Goal: Navigation & Orientation: Understand site structure

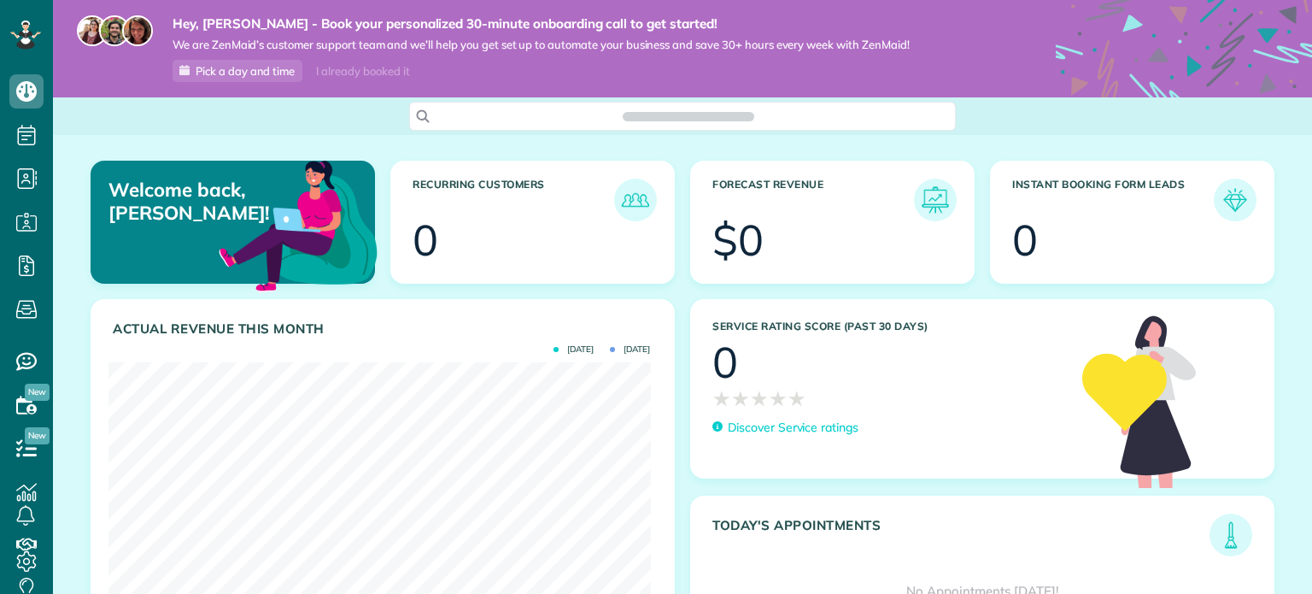
scroll to position [594, 52]
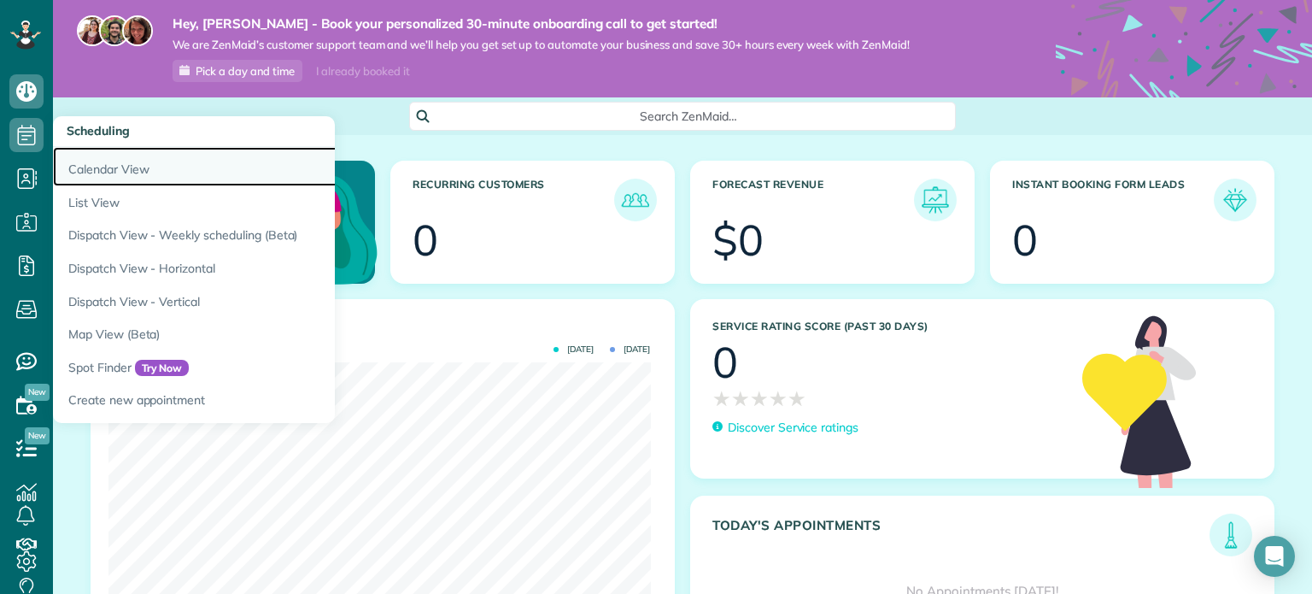
click at [98, 161] on link "Calendar View" at bounding box center [266, 166] width 427 height 39
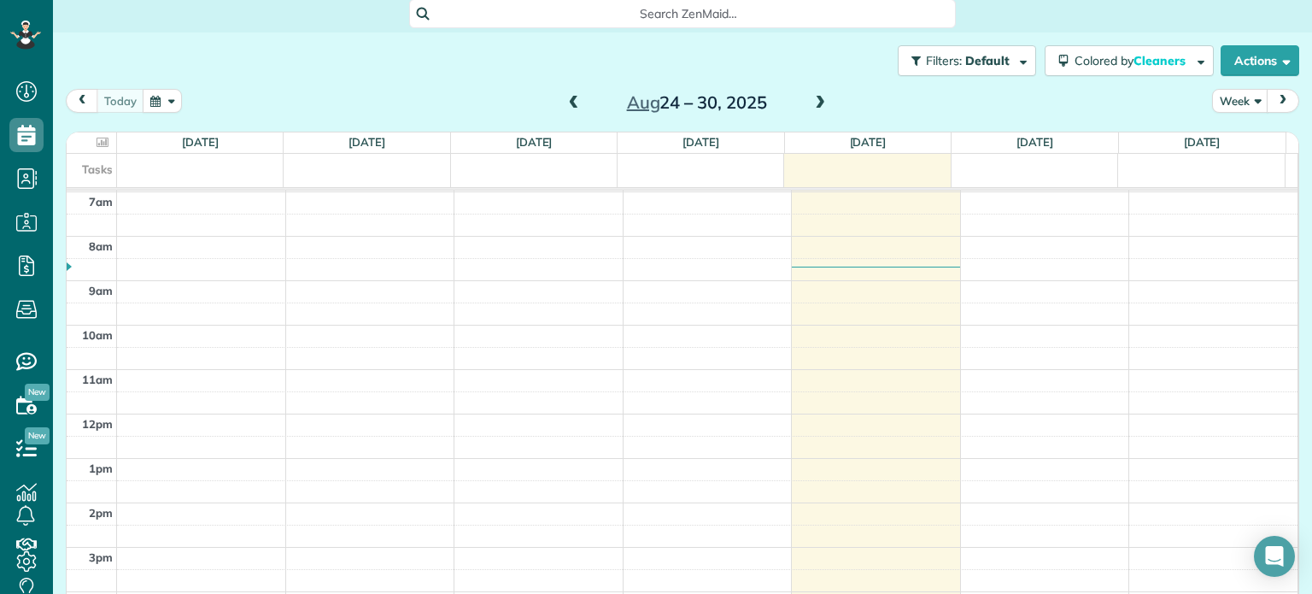
scroll to position [120, 0]
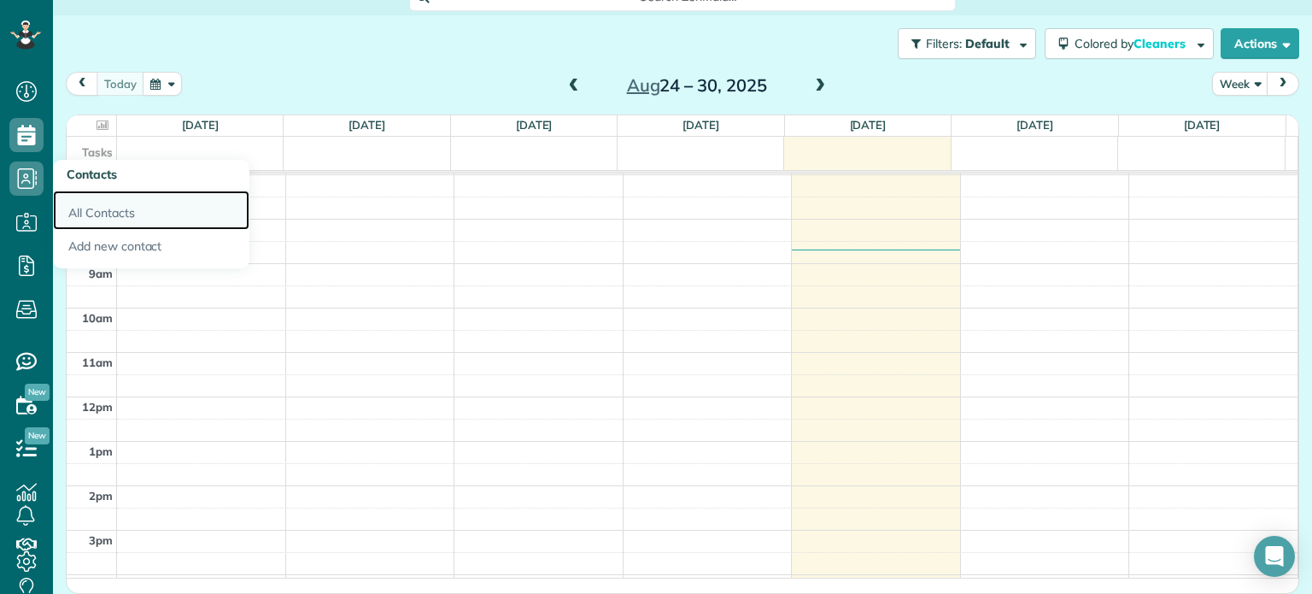
click at [80, 208] on link "All Contacts" at bounding box center [151, 209] width 196 height 39
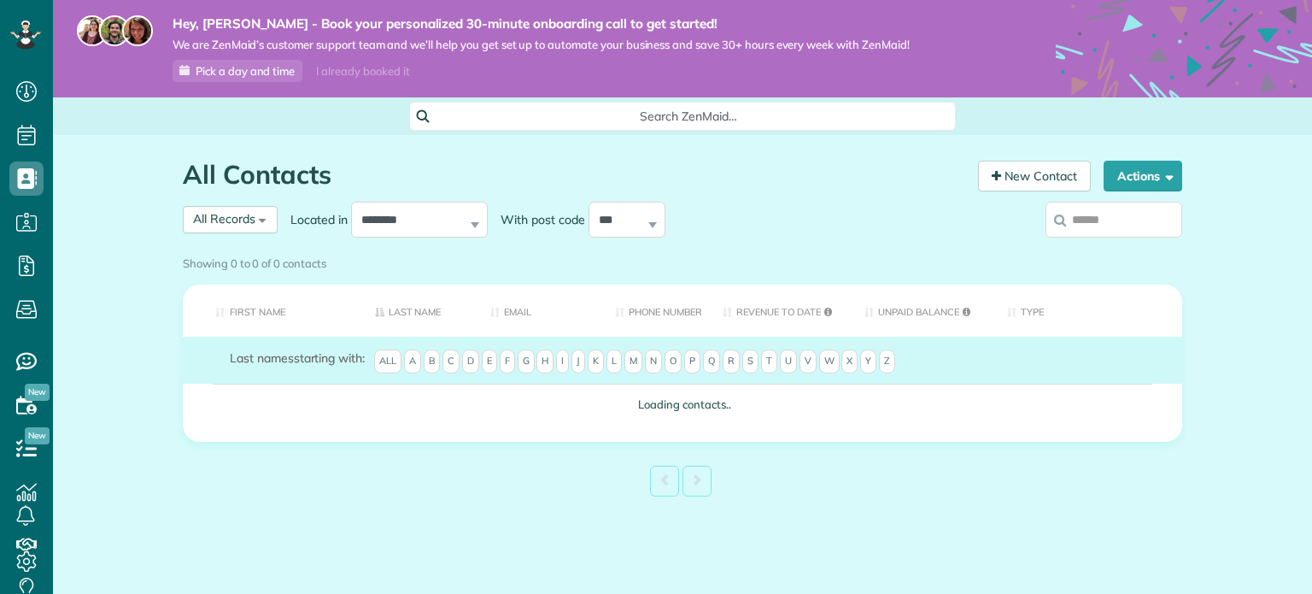
scroll to position [8, 8]
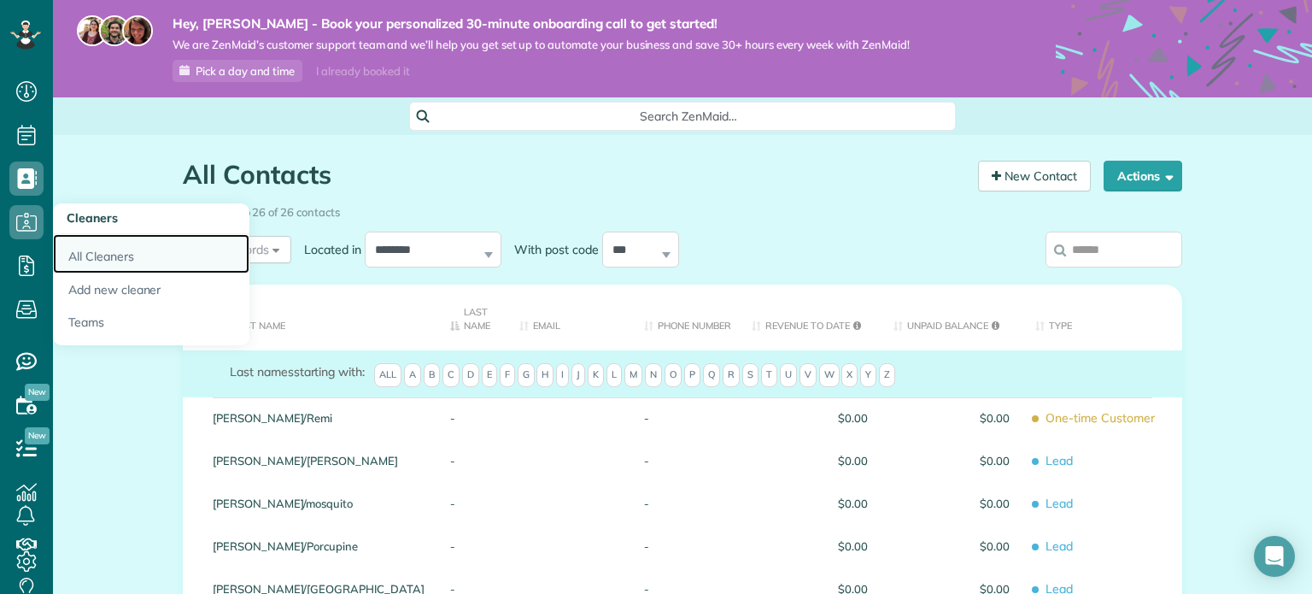
click at [89, 259] on link "All Cleaners" at bounding box center [151, 253] width 196 height 39
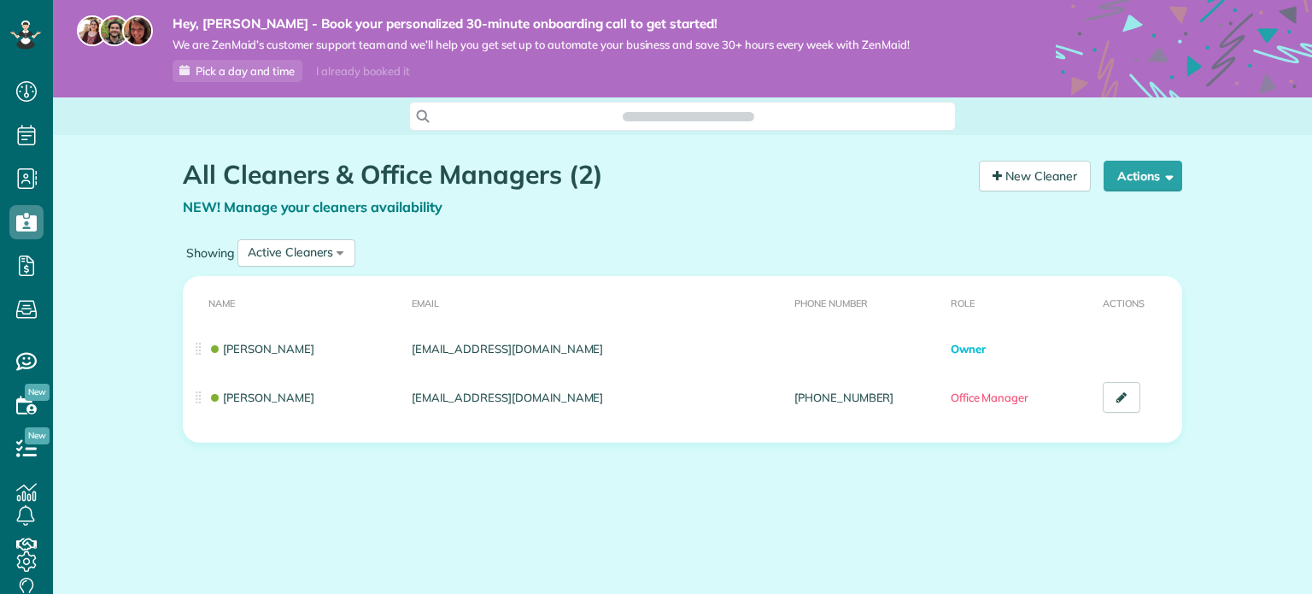
scroll to position [8, 8]
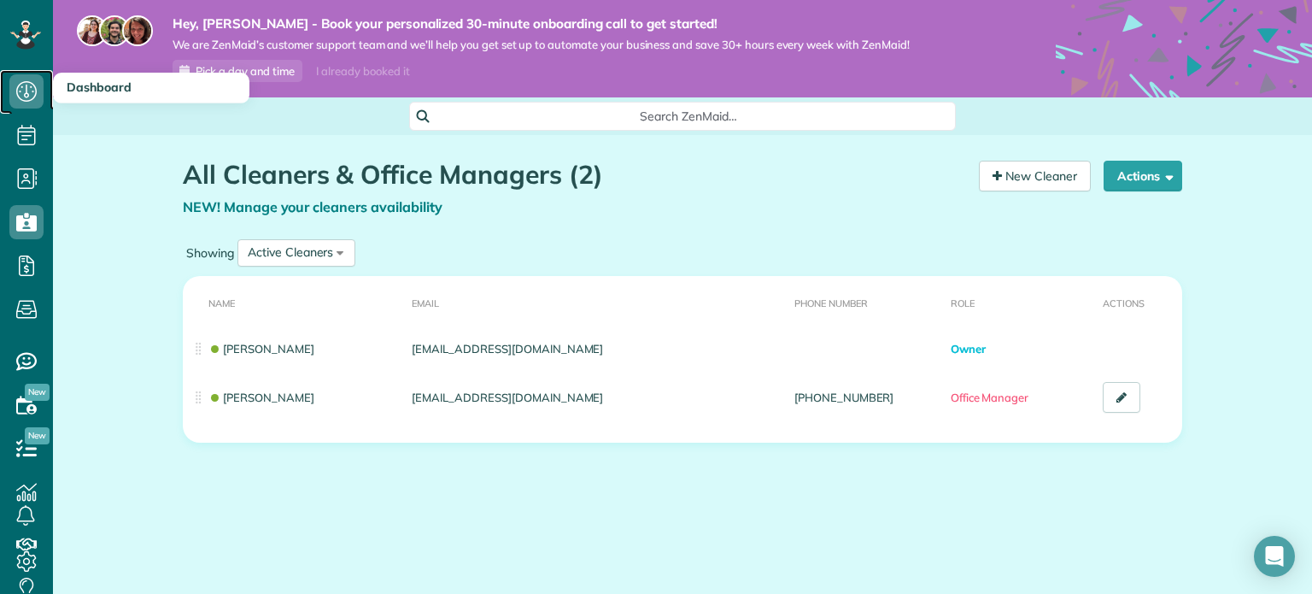
click at [20, 100] on icon at bounding box center [26, 91] width 34 height 34
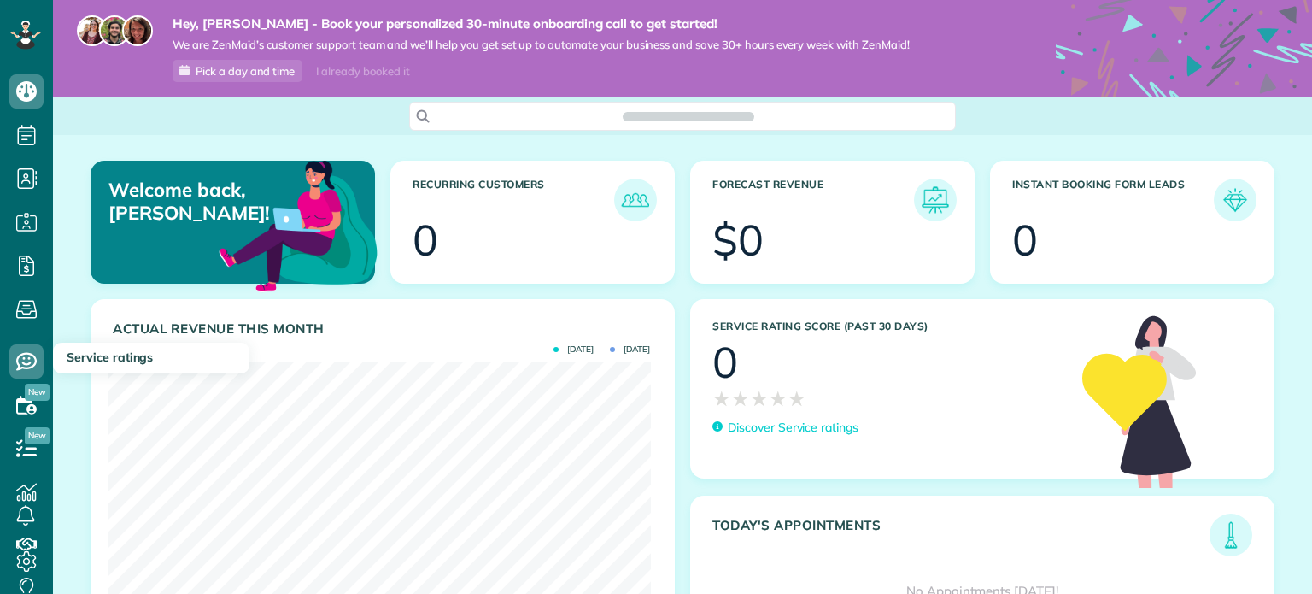
scroll to position [240, 542]
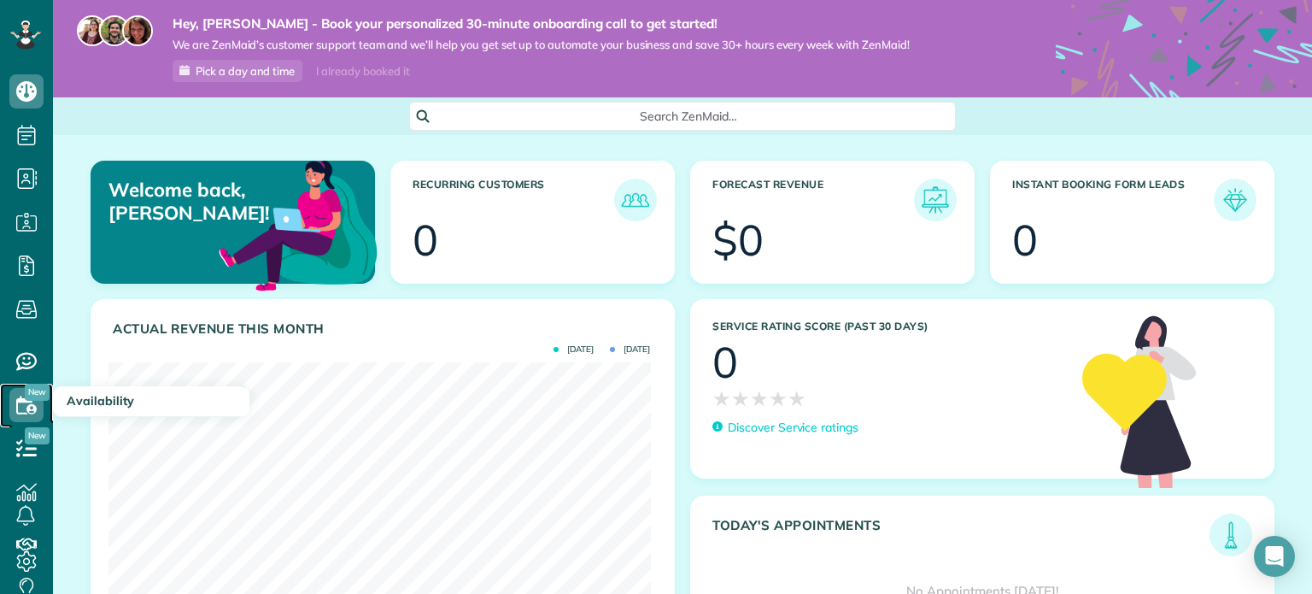
click at [35, 406] on use at bounding box center [26, 405] width 21 height 18
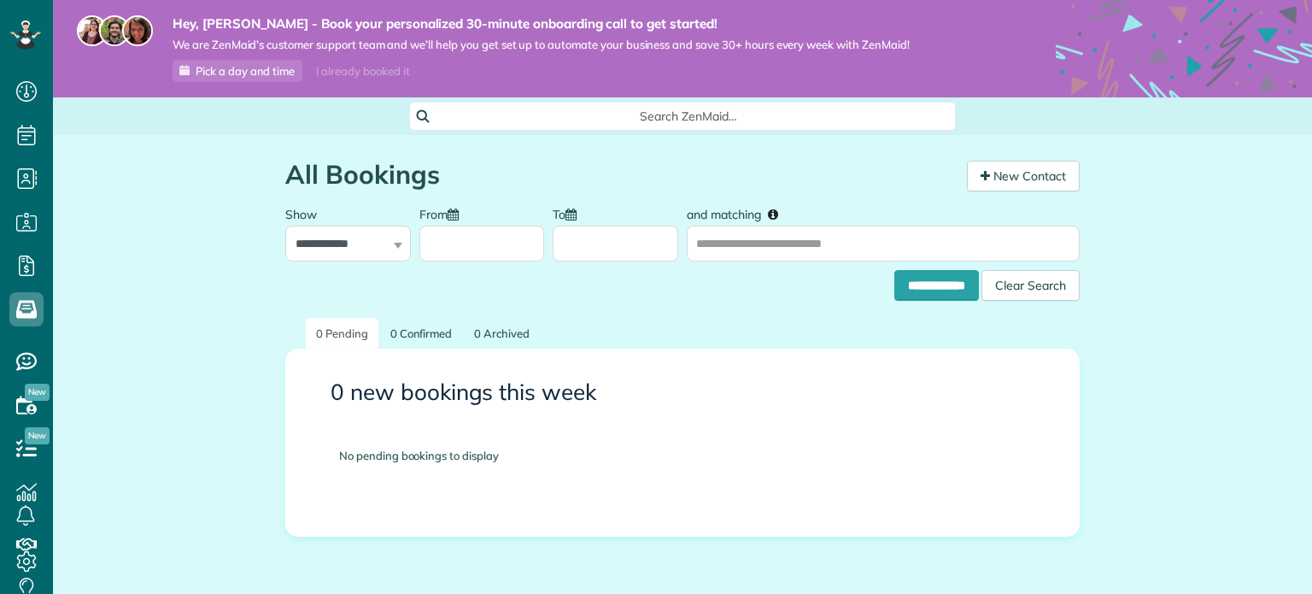
scroll to position [8, 8]
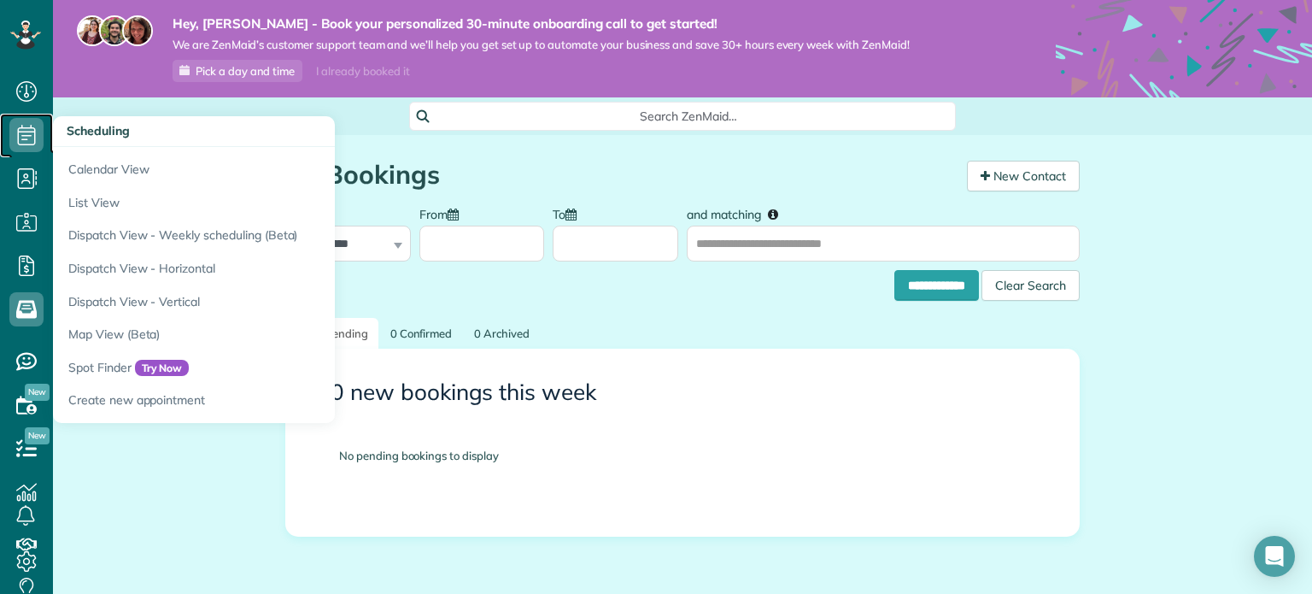
click at [30, 138] on icon at bounding box center [26, 135] width 34 height 34
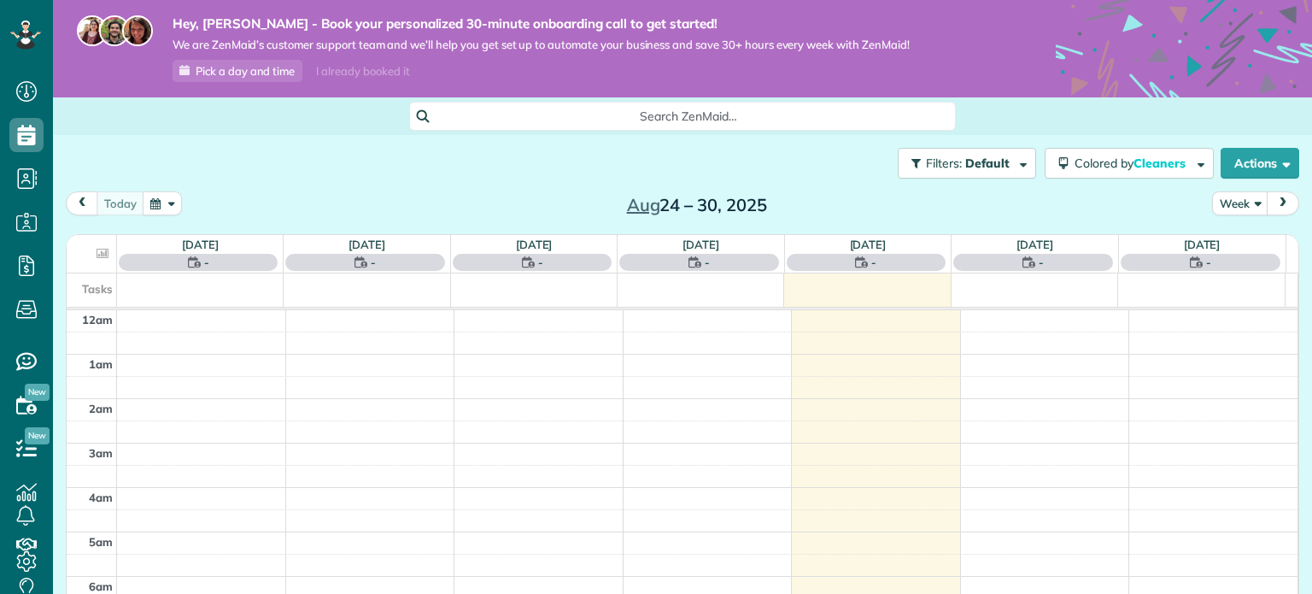
scroll to position [309, 0]
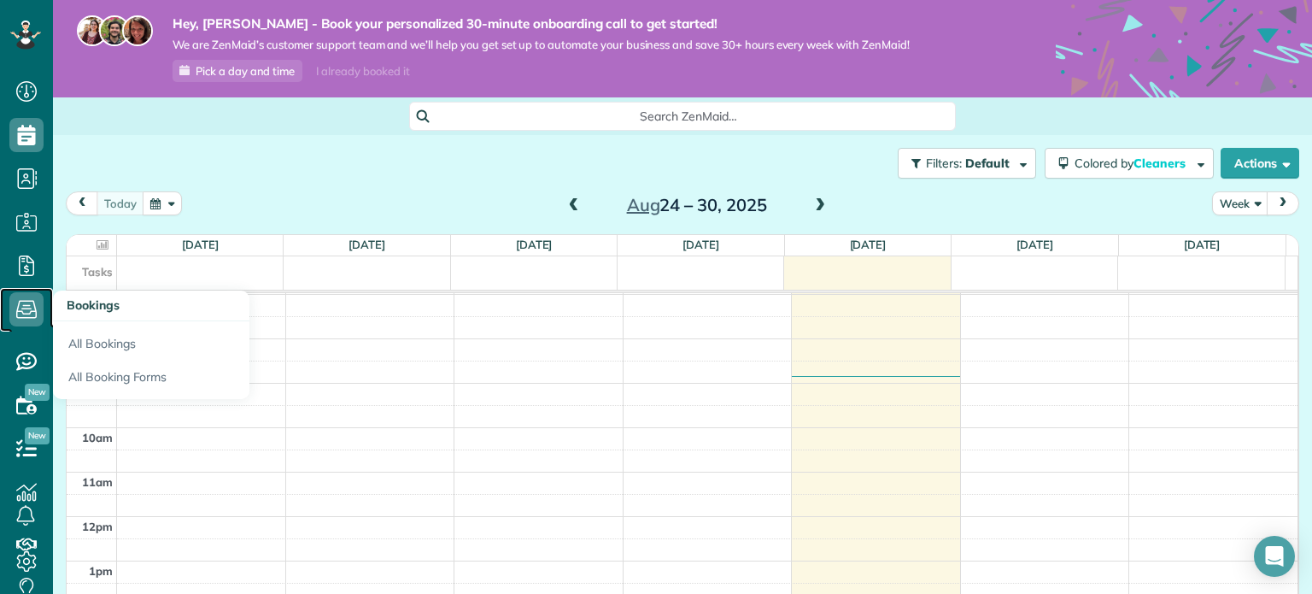
click at [22, 301] on use at bounding box center [26, 310] width 21 height 18
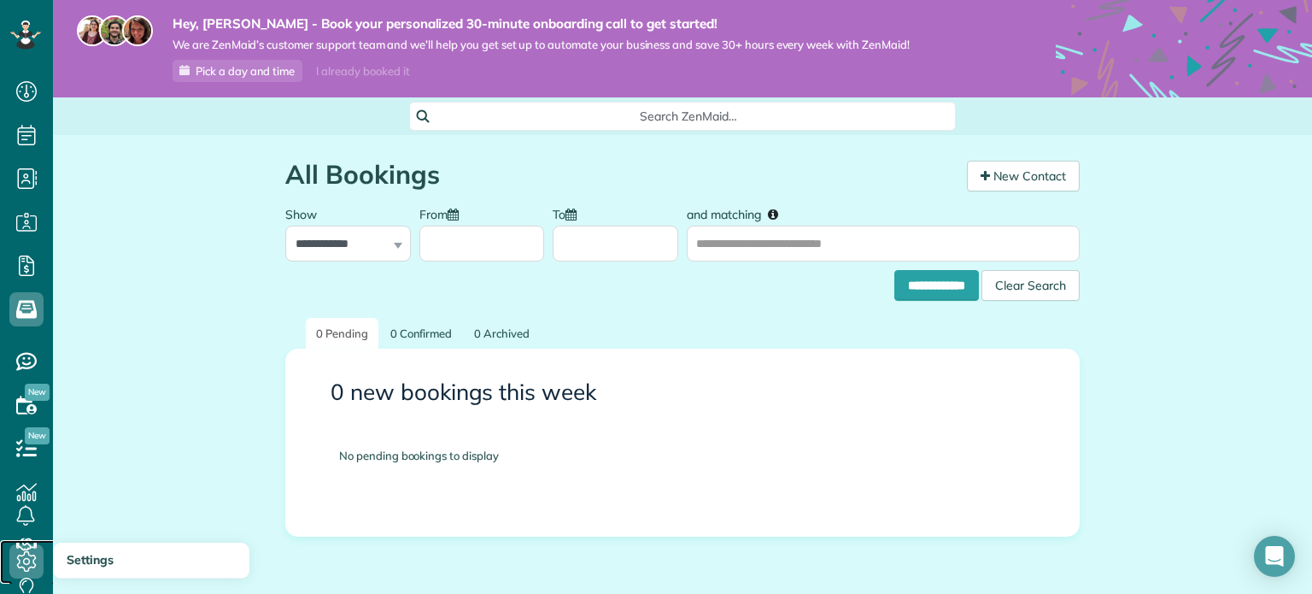
click at [22, 553] on icon at bounding box center [26, 561] width 34 height 34
